Goal: Task Accomplishment & Management: Complete application form

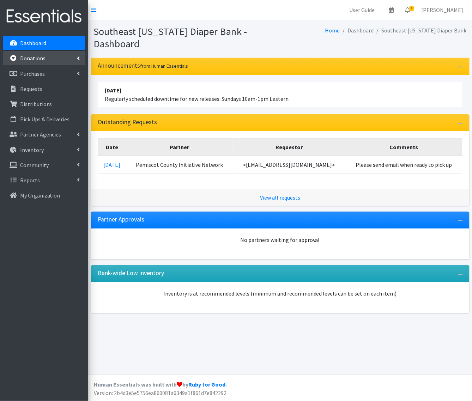
click at [36, 60] on p "Donations" at bounding box center [32, 58] width 25 height 7
click at [30, 88] on link "New Donation" at bounding box center [44, 89] width 83 height 14
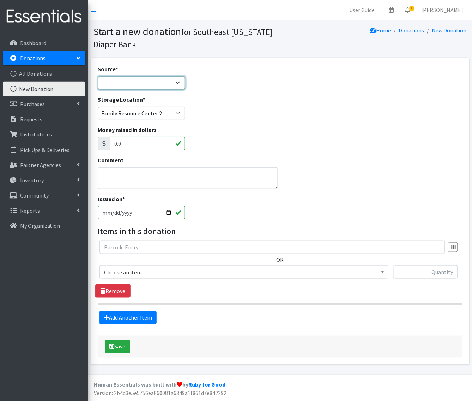
click at [114, 82] on select "Product Drive Manufacturer Donation Site Misc. Donation" at bounding box center [141, 82] width 87 height 13
select select "Misc. Donation"
click at [98, 76] on select "Product Drive Manufacturer Donation Site Misc. Donation" at bounding box center [141, 82] width 87 height 13
click at [112, 211] on input "2025-09-02" at bounding box center [141, 212] width 87 height 13
type input "2025-09-01"
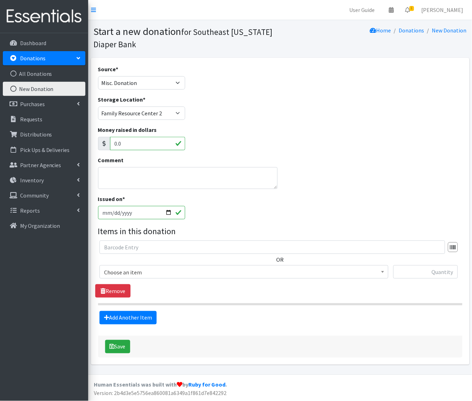
type input "[DATE]"
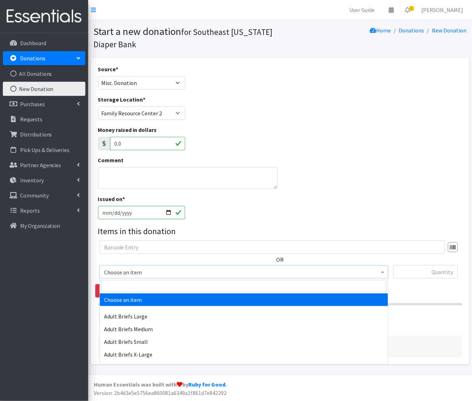
click at [112, 274] on span "Choose an item" at bounding box center [244, 273] width 280 height 10
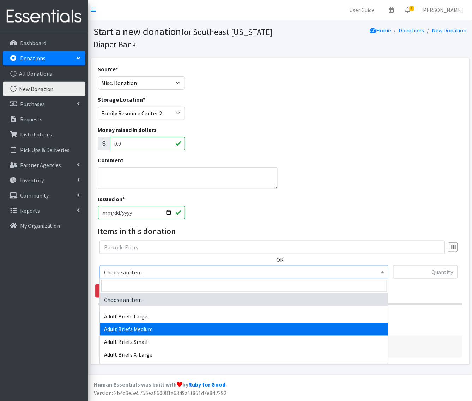
click at [334, 207] on div "Issued on * 2025-08-26" at bounding box center [280, 210] width 370 height 30
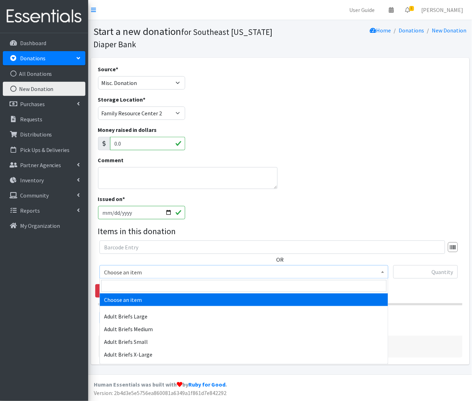
click at [262, 274] on span "Choose an item" at bounding box center [244, 273] width 280 height 10
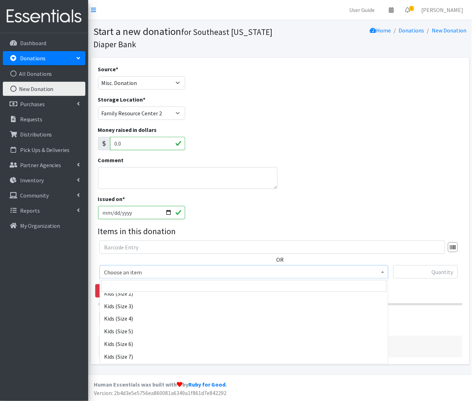
scroll to position [309, 0]
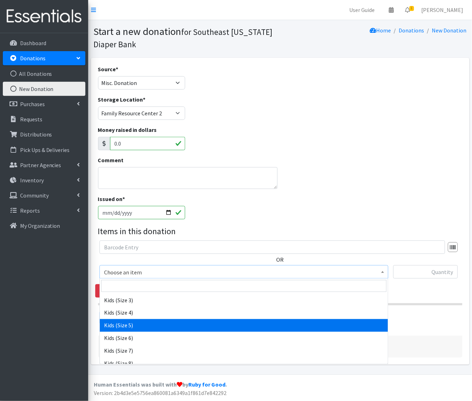
select select "336"
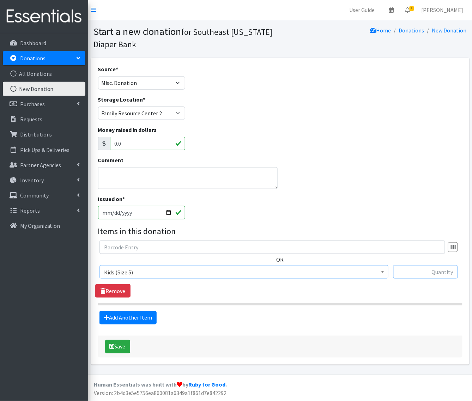
click at [436, 270] on input "text" at bounding box center [426, 271] width 65 height 13
type input "292"
click at [116, 315] on link "Add Another Item" at bounding box center [128, 317] width 57 height 13
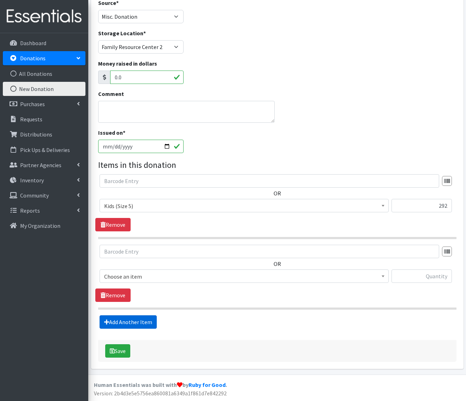
click at [117, 316] on link "Add Another Item" at bounding box center [128, 322] width 57 height 13
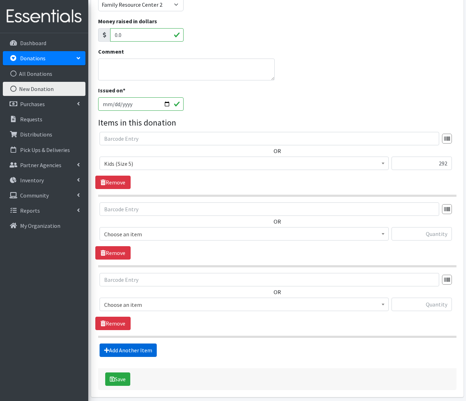
scroll to position [138, 0]
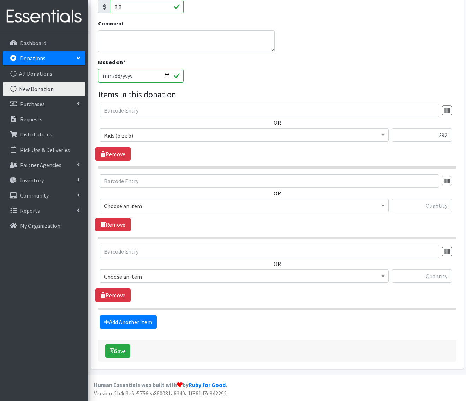
click at [117, 206] on span "Choose an item" at bounding box center [244, 206] width 280 height 10
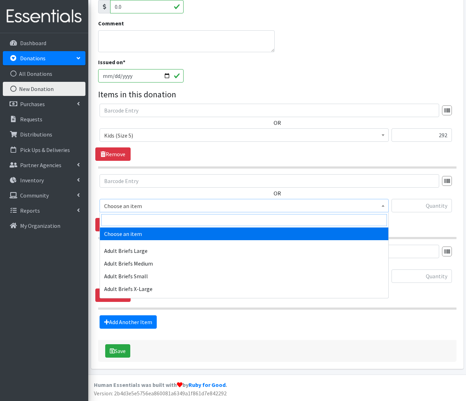
click at [120, 217] on input "search" at bounding box center [244, 220] width 286 height 12
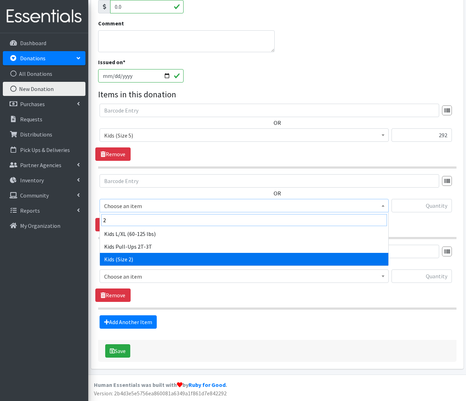
type input "2"
select select "360"
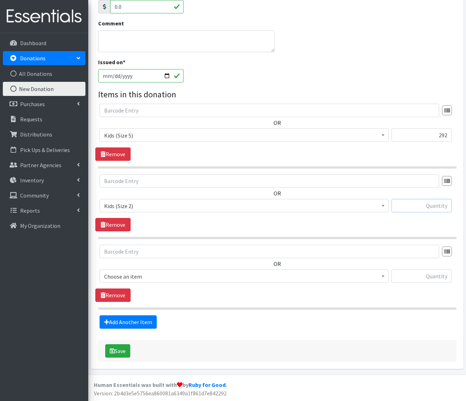
click at [415, 206] on input "text" at bounding box center [421, 205] width 60 height 13
type input "40"
click at [336, 275] on span "Choose an item" at bounding box center [244, 277] width 280 height 10
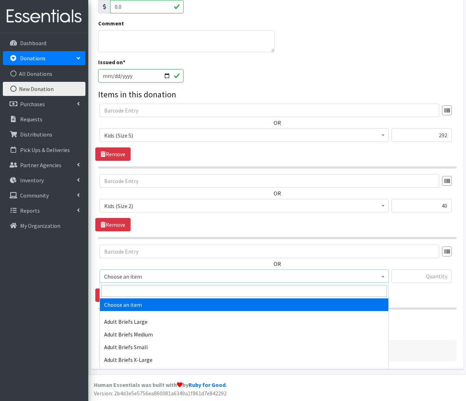
click at [138, 285] on input "search" at bounding box center [244, 291] width 286 height 12
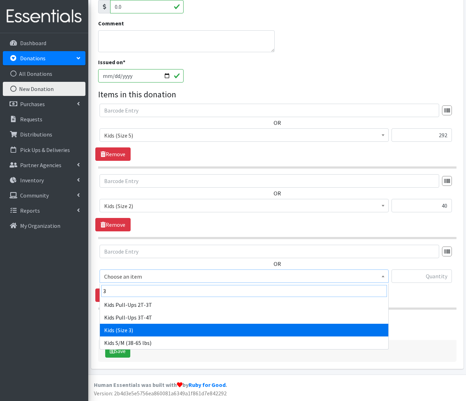
type input "3"
select select "326"
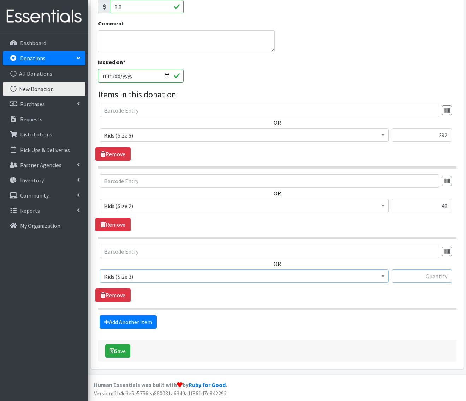
click at [433, 274] on input "text" at bounding box center [421, 276] width 60 height 13
type input "100"
drag, startPoint x: 315, startPoint y: 291, endPoint x: 278, endPoint y: 296, distance: 37.7
click at [315, 291] on div "OR Choose an item Adult Briefs Large Adult Briefs Medium Adult Briefs Small Adu…" at bounding box center [277, 273] width 364 height 57
click at [121, 347] on button "Save" at bounding box center [117, 351] width 25 height 13
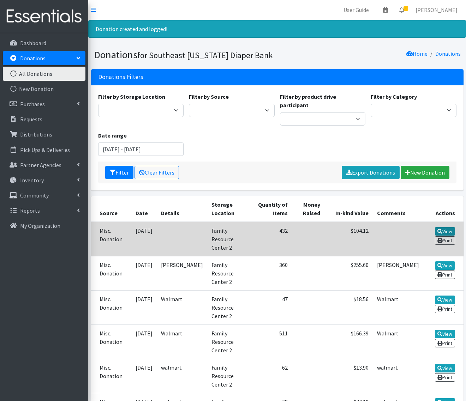
click at [447, 227] on link "View" at bounding box center [445, 231] width 20 height 8
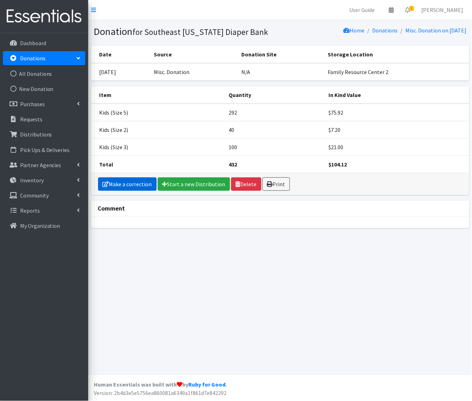
click at [132, 182] on link "Make a correction" at bounding box center [127, 184] width 59 height 13
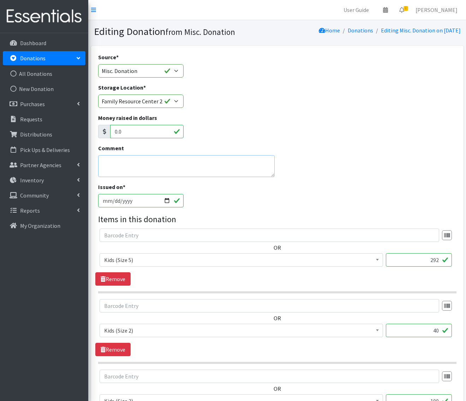
click at [129, 163] on textarea "Comment" at bounding box center [186, 166] width 176 height 22
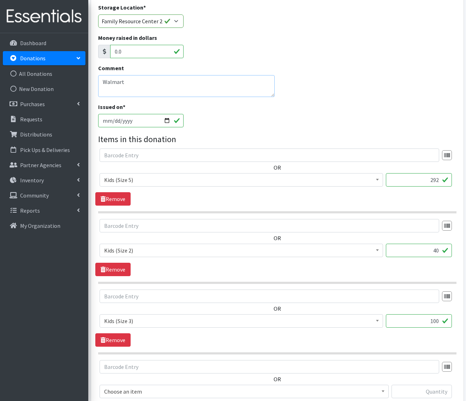
scroll to position [176, 0]
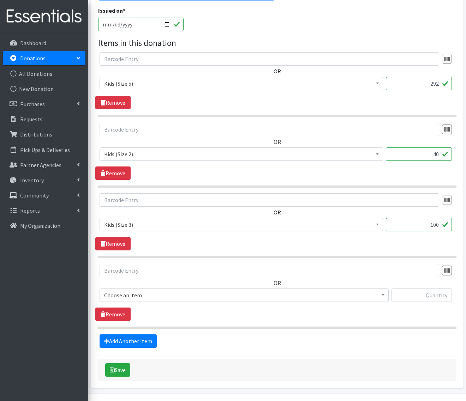
type textarea "Walmart"
click at [124, 380] on div "Save" at bounding box center [277, 370] width 358 height 22
click at [124, 376] on button "Save" at bounding box center [117, 370] width 25 height 13
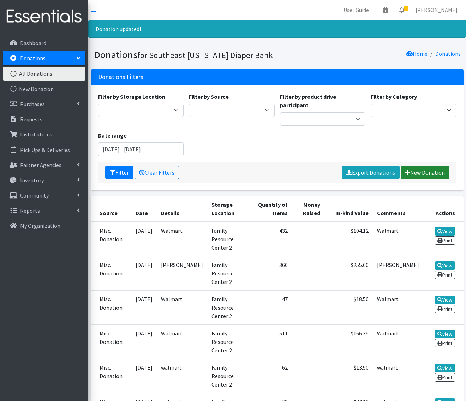
click at [448, 166] on link "New Donation" at bounding box center [425, 172] width 49 height 13
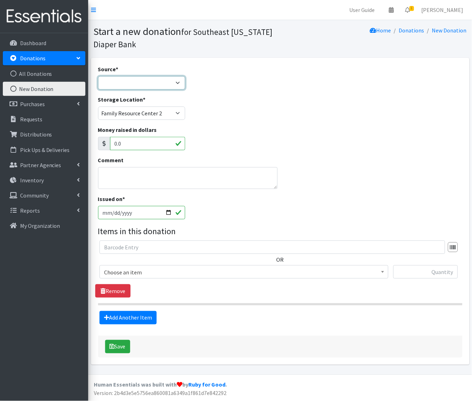
click at [133, 81] on select "Product Drive Manufacturer Donation Site Misc. Donation" at bounding box center [141, 82] width 87 height 13
select select "Misc. Donation"
click at [98, 76] on select "Product Drive Manufacturer Donation Site Misc. Donation" at bounding box center [141, 82] width 87 height 13
click at [112, 170] on textarea "Comment" at bounding box center [188, 178] width 180 height 22
type textarea "MISC"
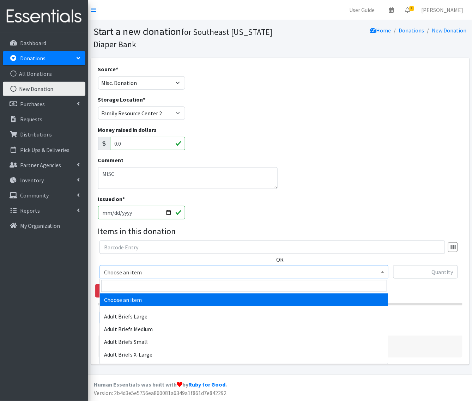
click at [115, 270] on span "Choose an item" at bounding box center [244, 273] width 280 height 10
click at [119, 284] on input "search" at bounding box center [244, 286] width 286 height 12
type input "new"
select select "346"
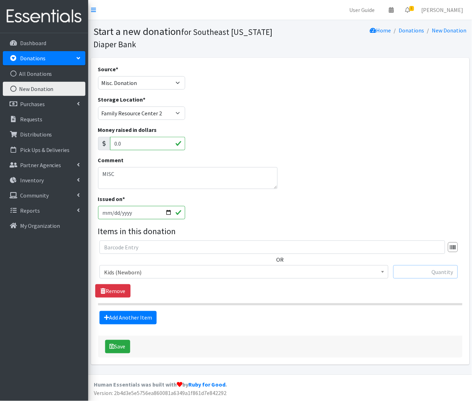
click at [408, 268] on input "text" at bounding box center [426, 271] width 65 height 13
type input "208"
click at [112, 316] on link "Add Another Item" at bounding box center [128, 317] width 57 height 13
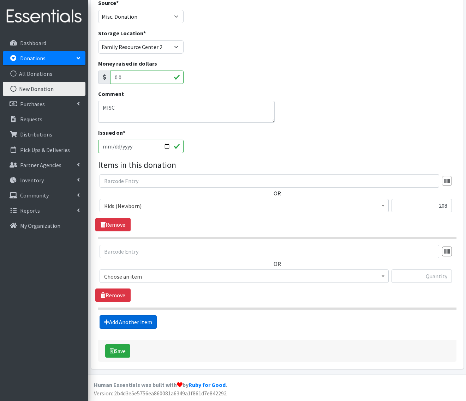
click at [115, 318] on link "Add Another Item" at bounding box center [128, 322] width 57 height 13
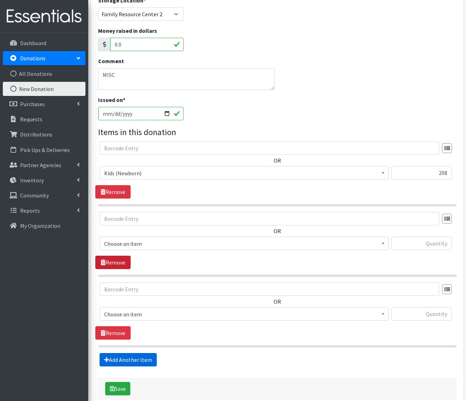
scroll to position [138, 0]
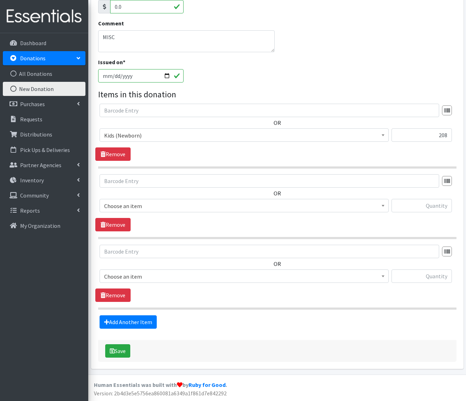
click at [131, 201] on span "Choose an item" at bounding box center [244, 206] width 280 height 10
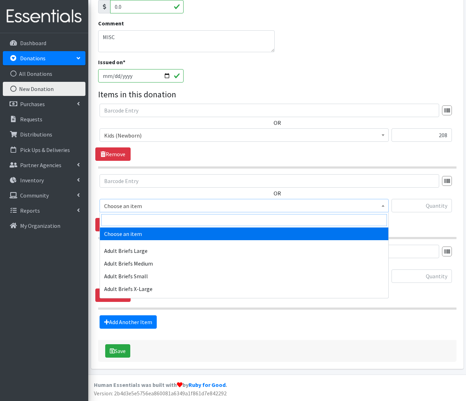
click at [131, 218] on input "search" at bounding box center [244, 220] width 286 height 12
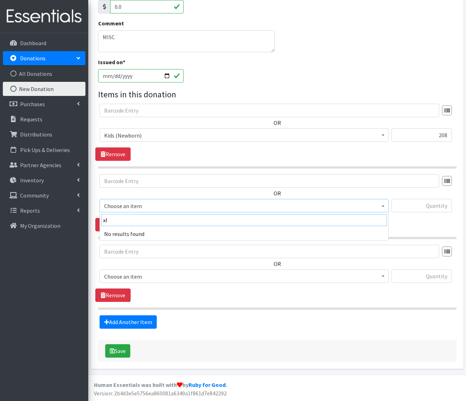
type input "x"
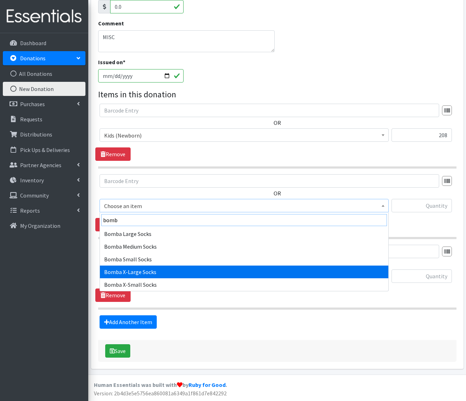
type input "bomb"
select select "14297"
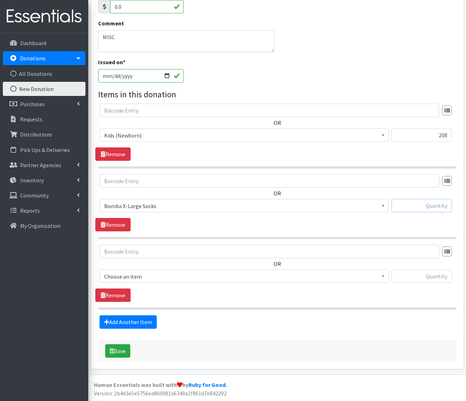
click at [415, 206] on input "text" at bounding box center [421, 205] width 60 height 13
type input "100"
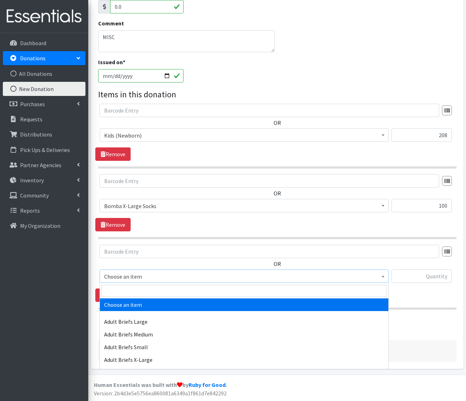
click at [305, 277] on span "Choose an item" at bounding box center [244, 277] width 280 height 10
click at [129, 293] on input "search" at bounding box center [244, 291] width 286 height 12
type input "x"
type input "a"
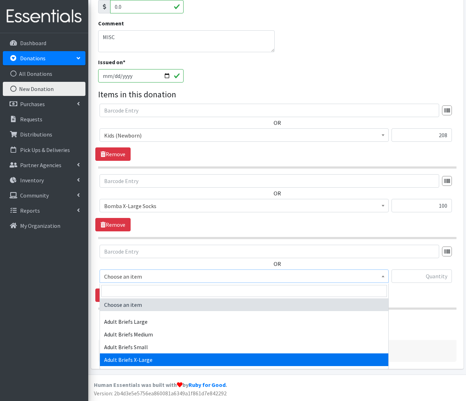
select select "3822"
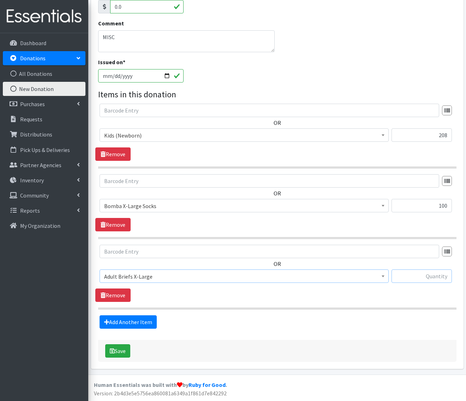
click at [422, 270] on input "text" at bounding box center [421, 276] width 60 height 13
type input "15"
click at [117, 352] on button "Save" at bounding box center [117, 351] width 25 height 13
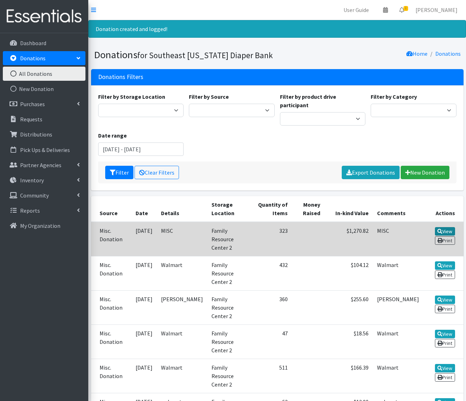
click at [449, 227] on link "View" at bounding box center [445, 231] width 20 height 8
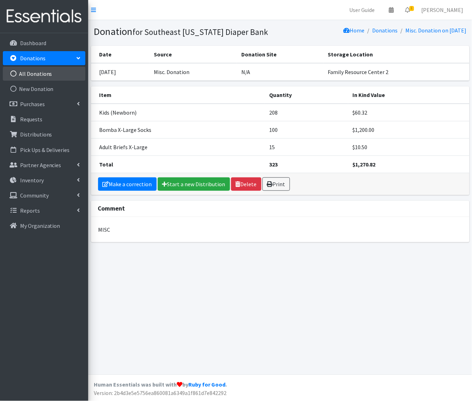
click at [38, 70] on link "All Donations" at bounding box center [44, 74] width 83 height 14
